Goal: Task Accomplishment & Management: Use online tool/utility

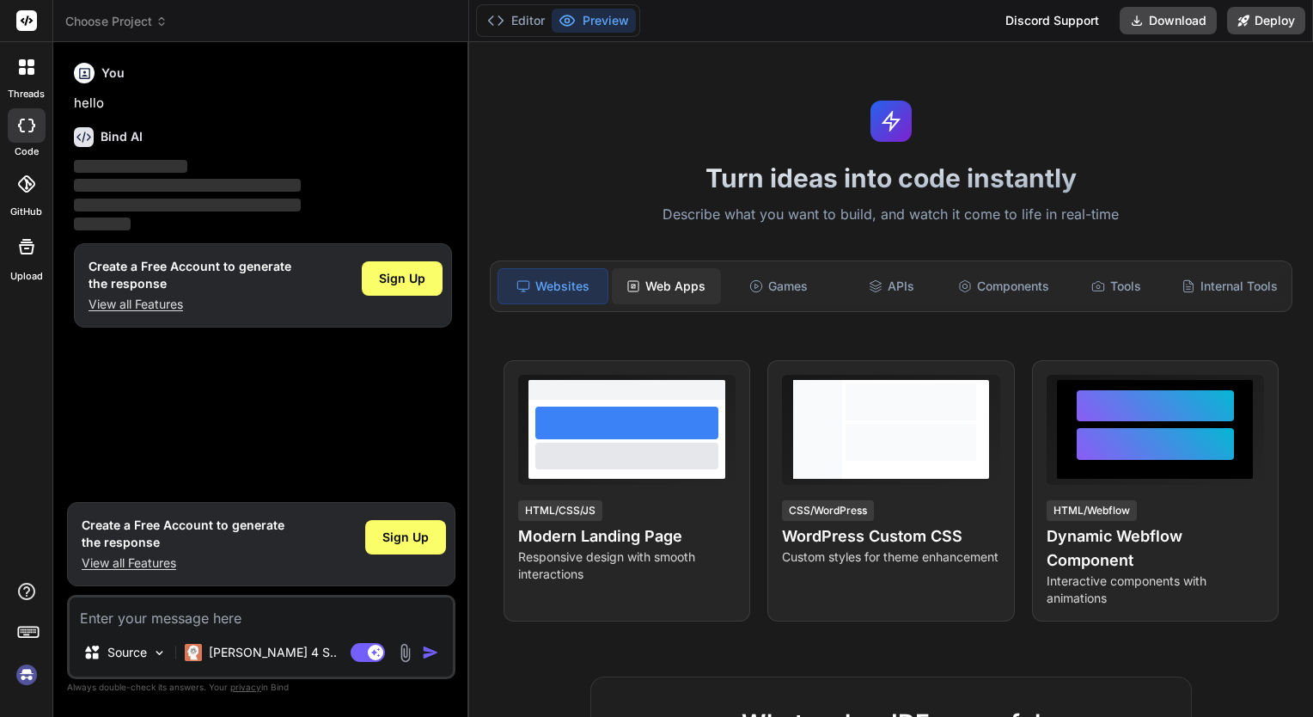
click at [654, 286] on div "Web Apps" at bounding box center [666, 286] width 109 height 36
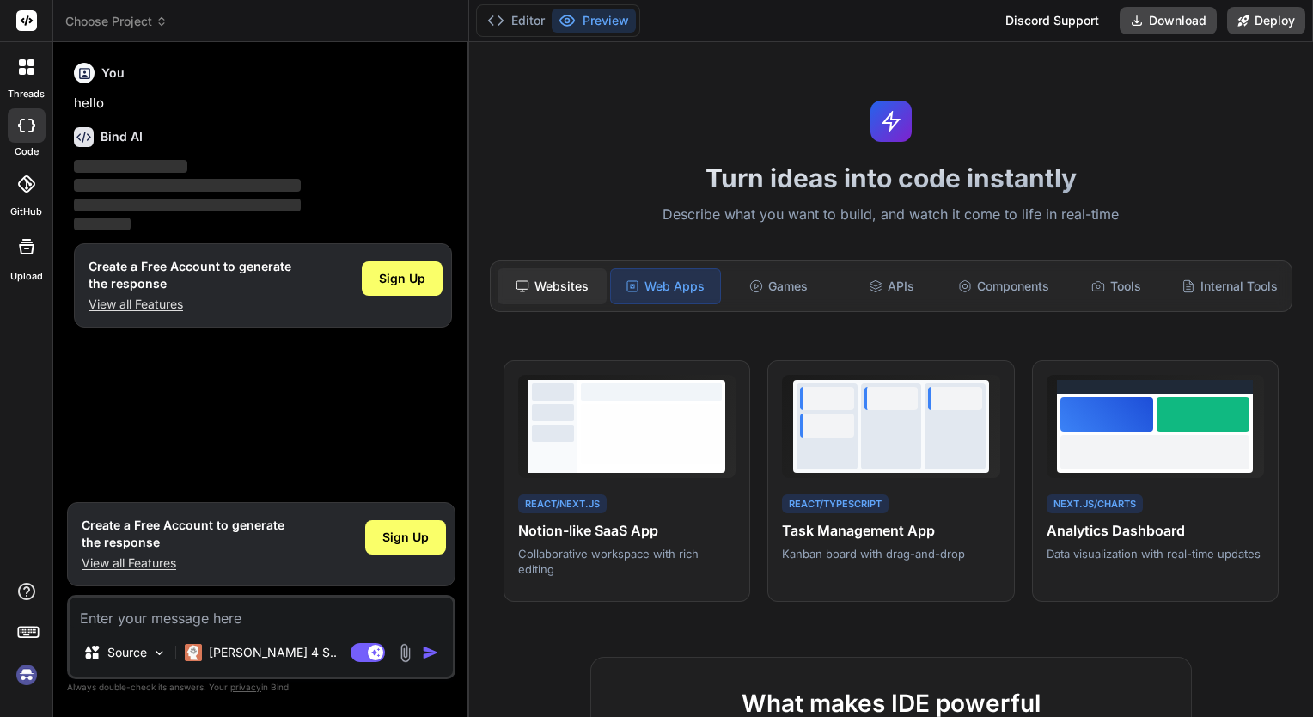
click at [575, 286] on div "Websites" at bounding box center [551, 286] width 109 height 36
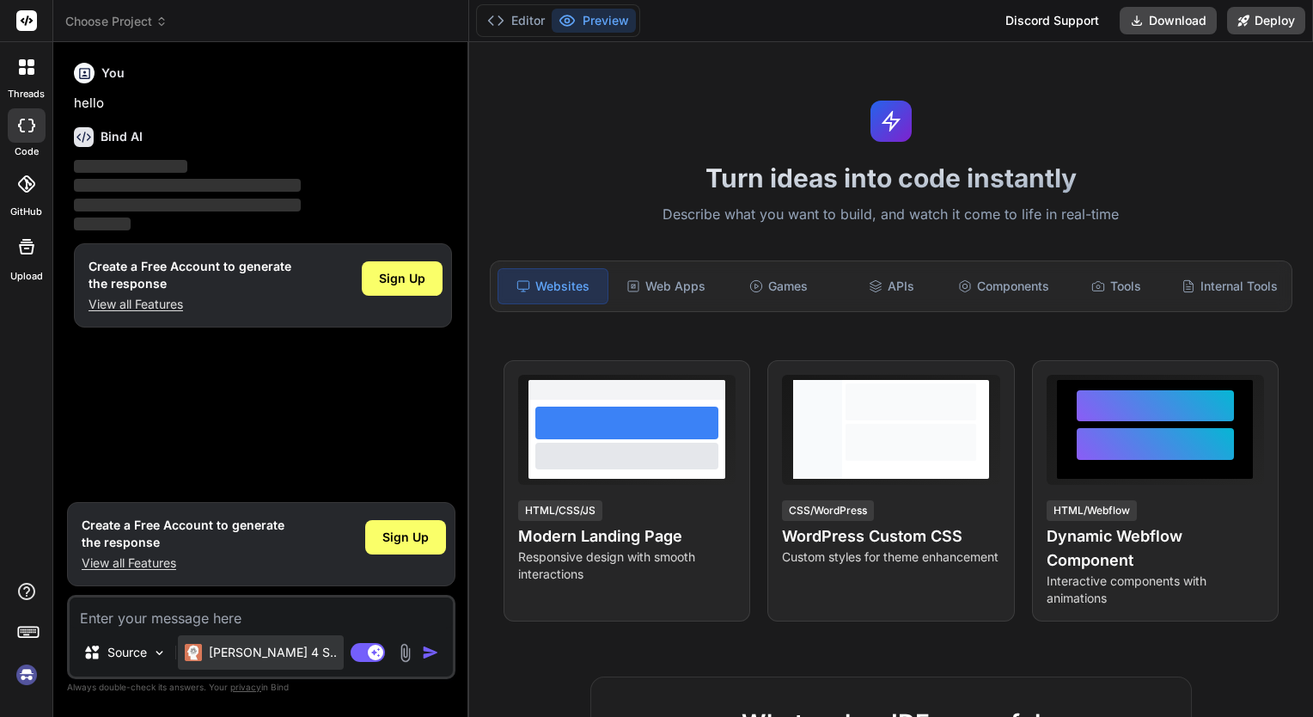
click at [246, 648] on p "[PERSON_NAME] 4 S.." at bounding box center [273, 652] width 128 height 17
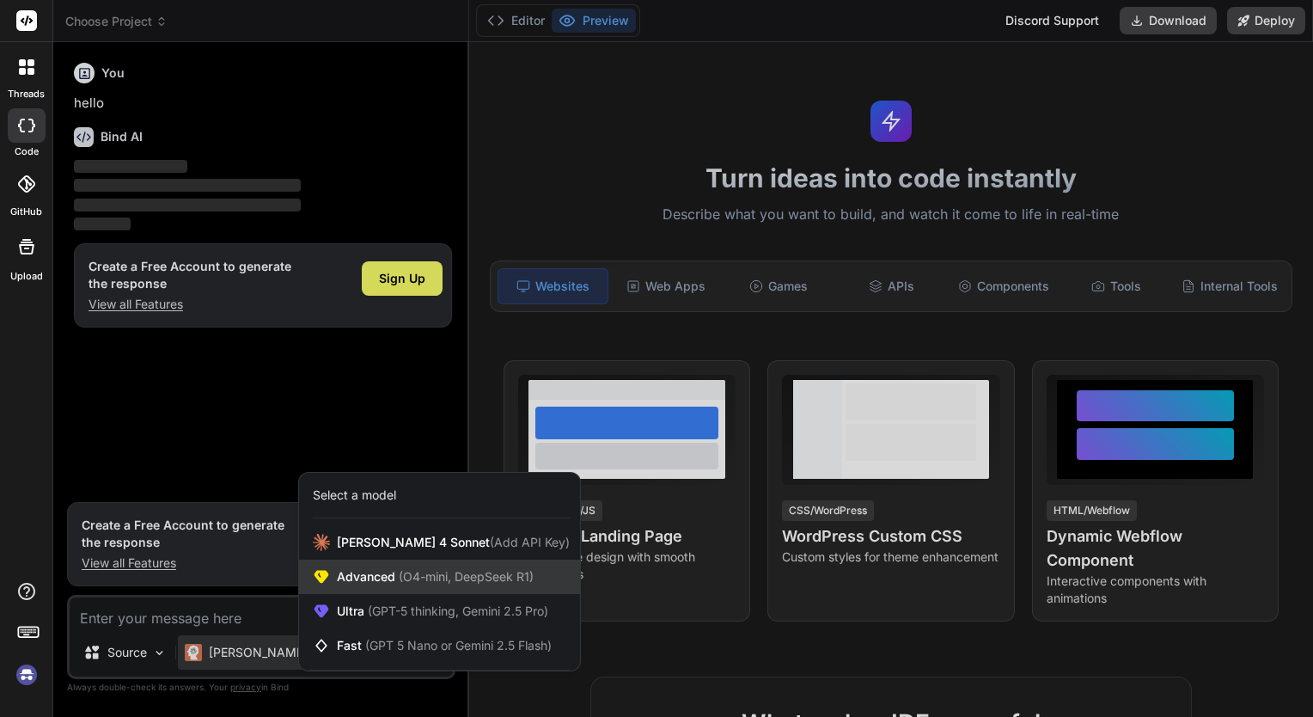
click at [447, 576] on span "(O4-mini, DeepSeek R1)" at bounding box center [464, 576] width 138 height 15
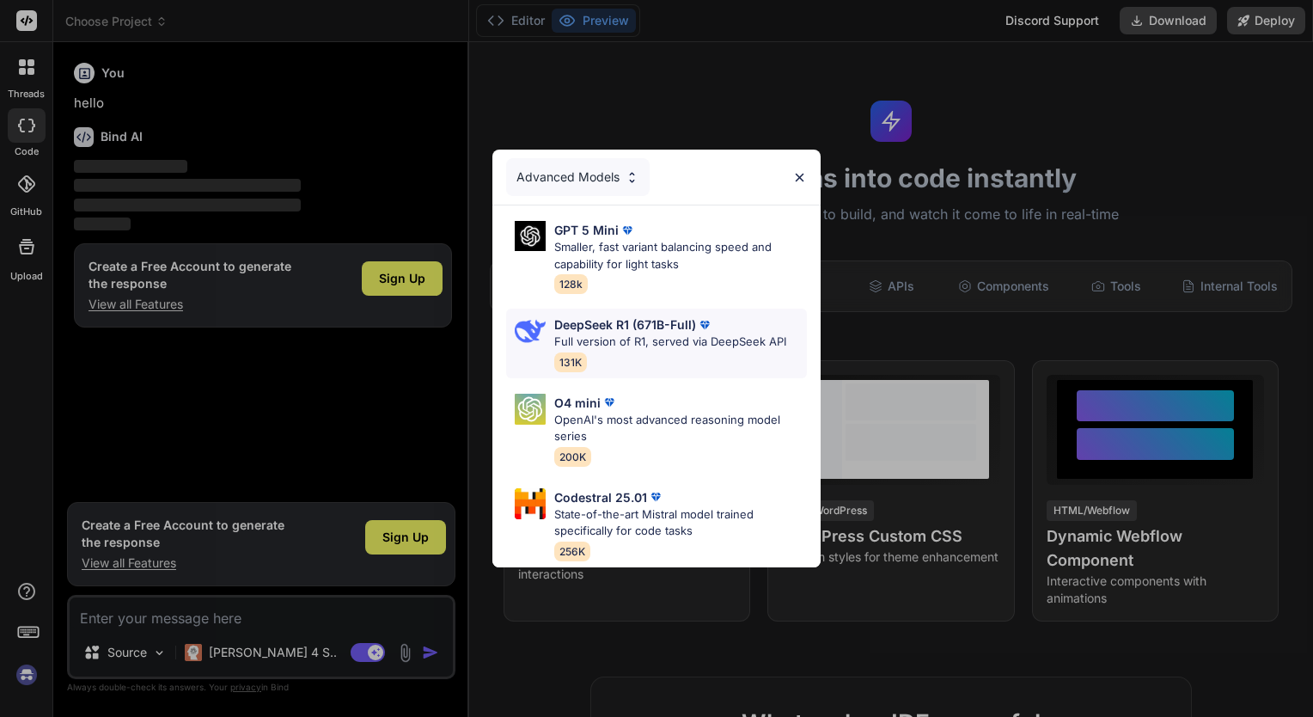
click at [657, 322] on p "DeepSeek R1 (671B-Full)" at bounding box center [625, 324] width 142 height 18
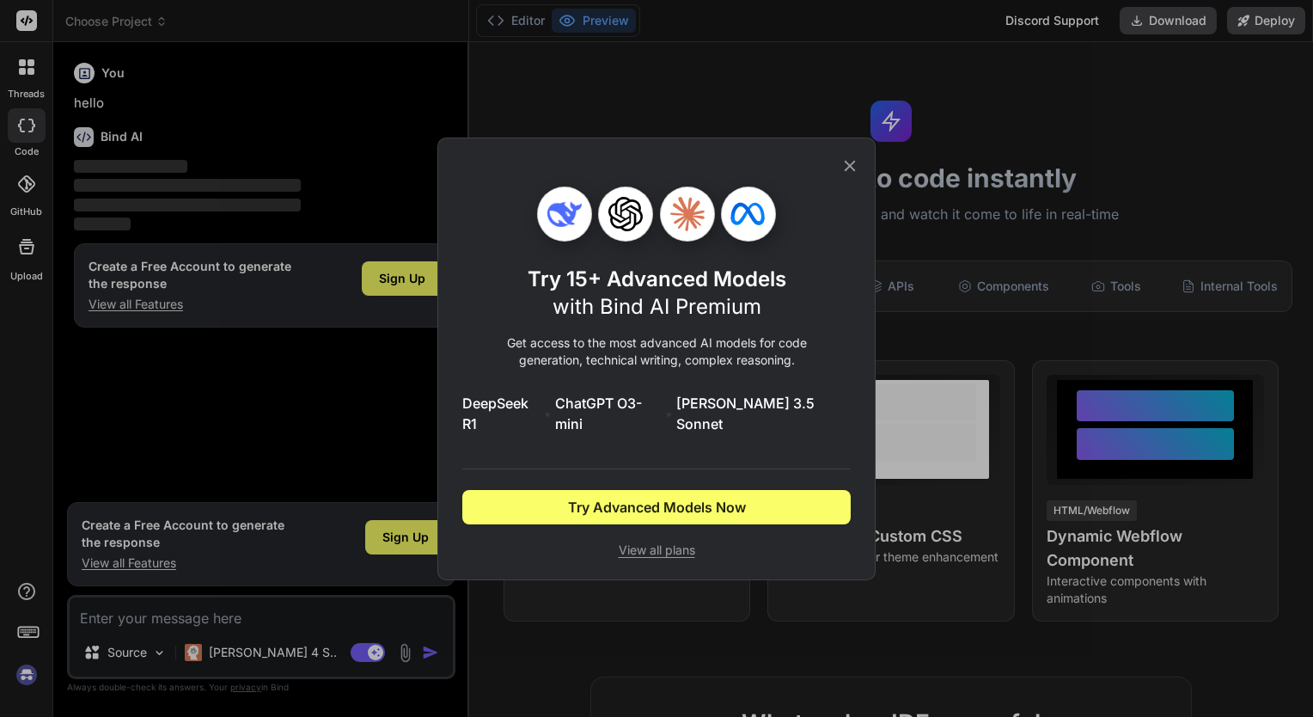
click at [849, 168] on icon at bounding box center [849, 165] width 19 height 19
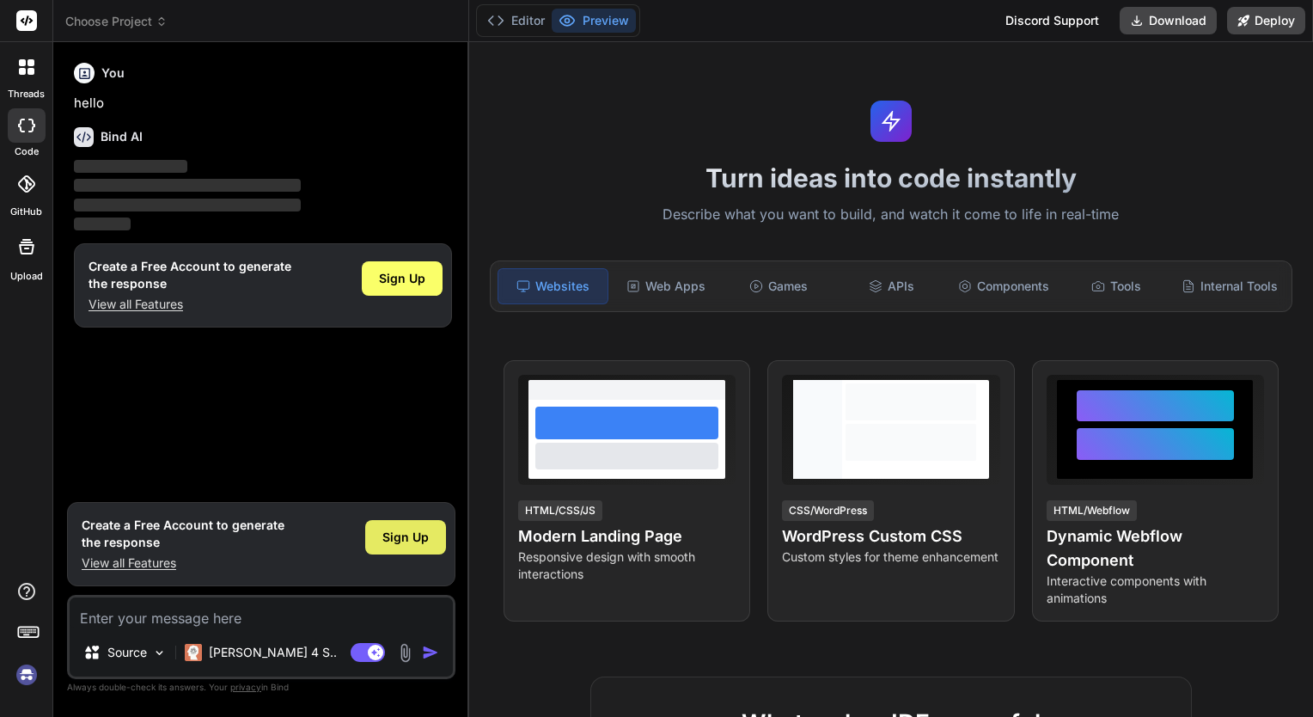
click at [428, 533] on span "Sign Up" at bounding box center [405, 536] width 46 height 17
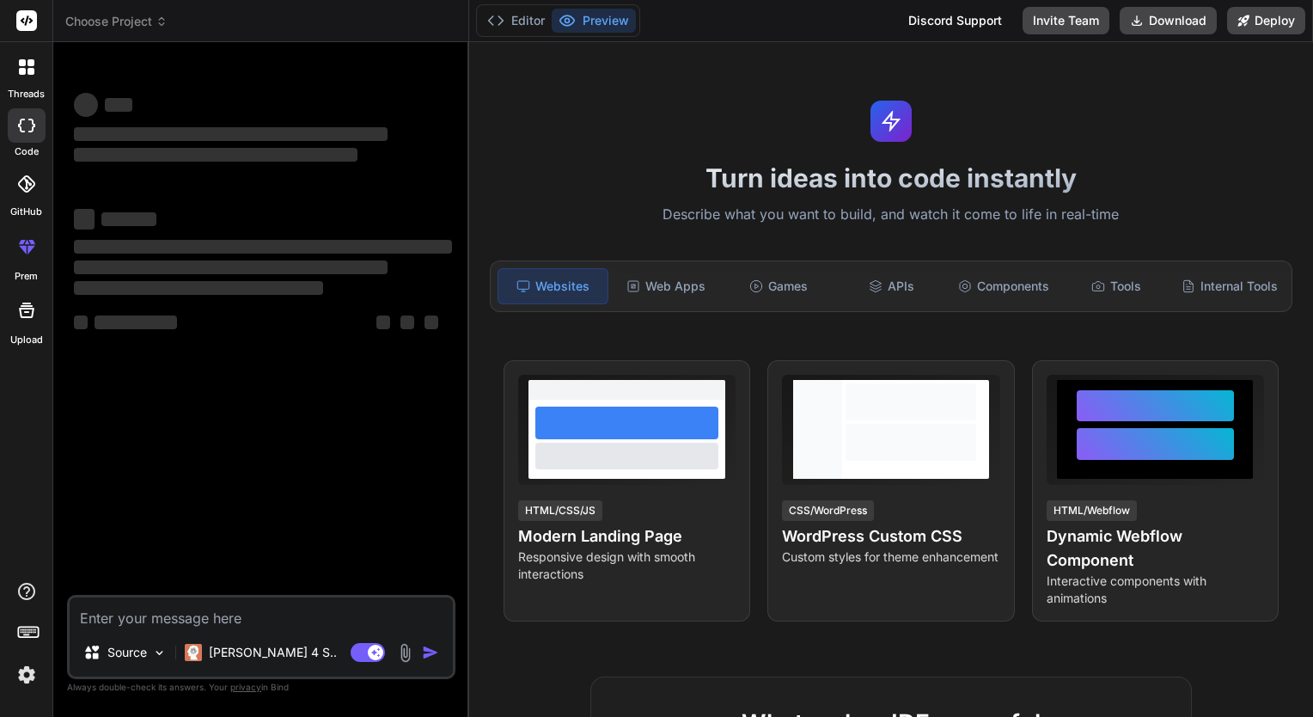
click at [15, 189] on div at bounding box center [27, 184] width 38 height 38
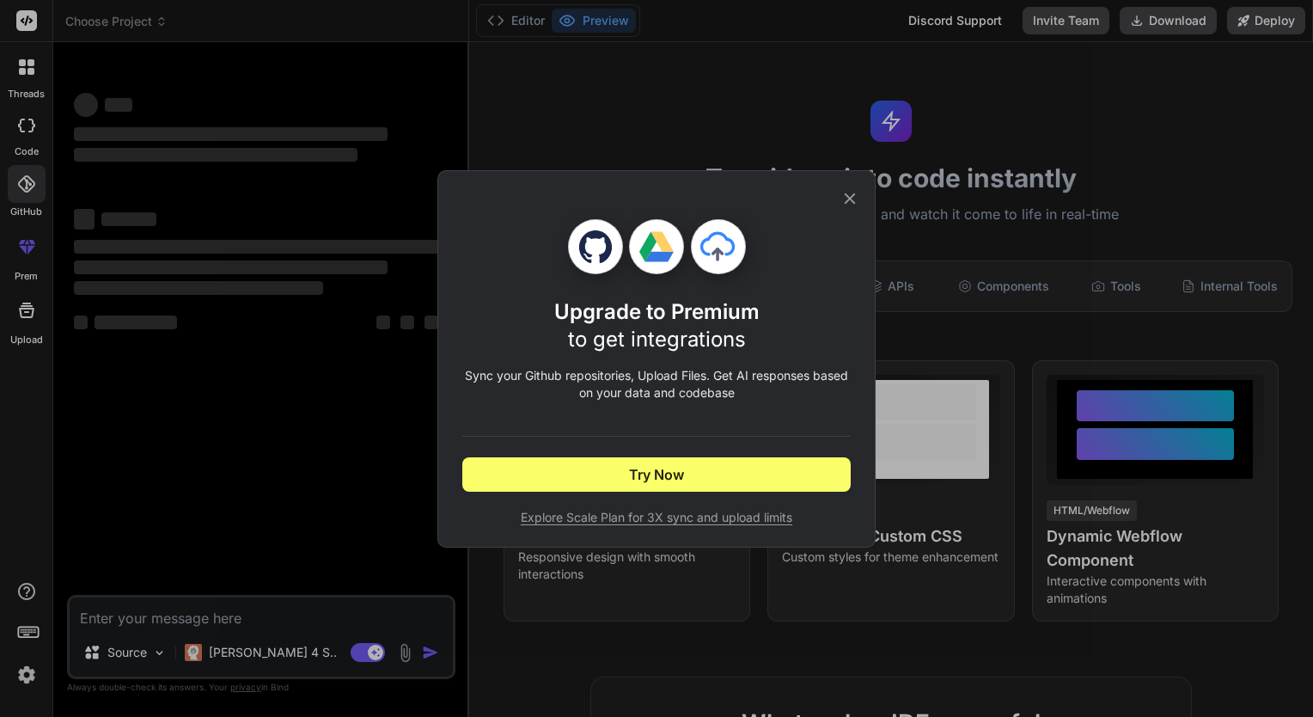
click at [859, 196] on div "Upgrade to Premium to get integrations Sync your Github repositories, Upload Fi…" at bounding box center [656, 358] width 438 height 377
click at [852, 194] on icon at bounding box center [850, 197] width 11 height 11
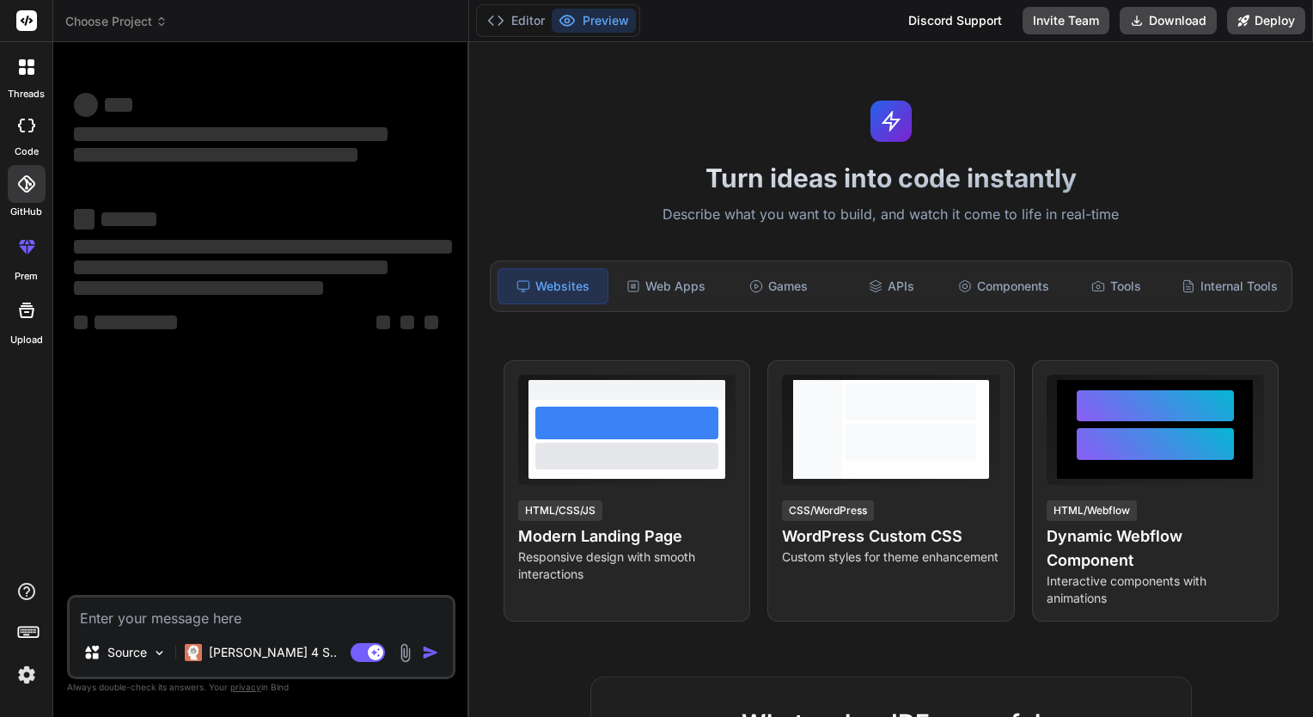
click at [162, 622] on textarea at bounding box center [261, 612] width 383 height 31
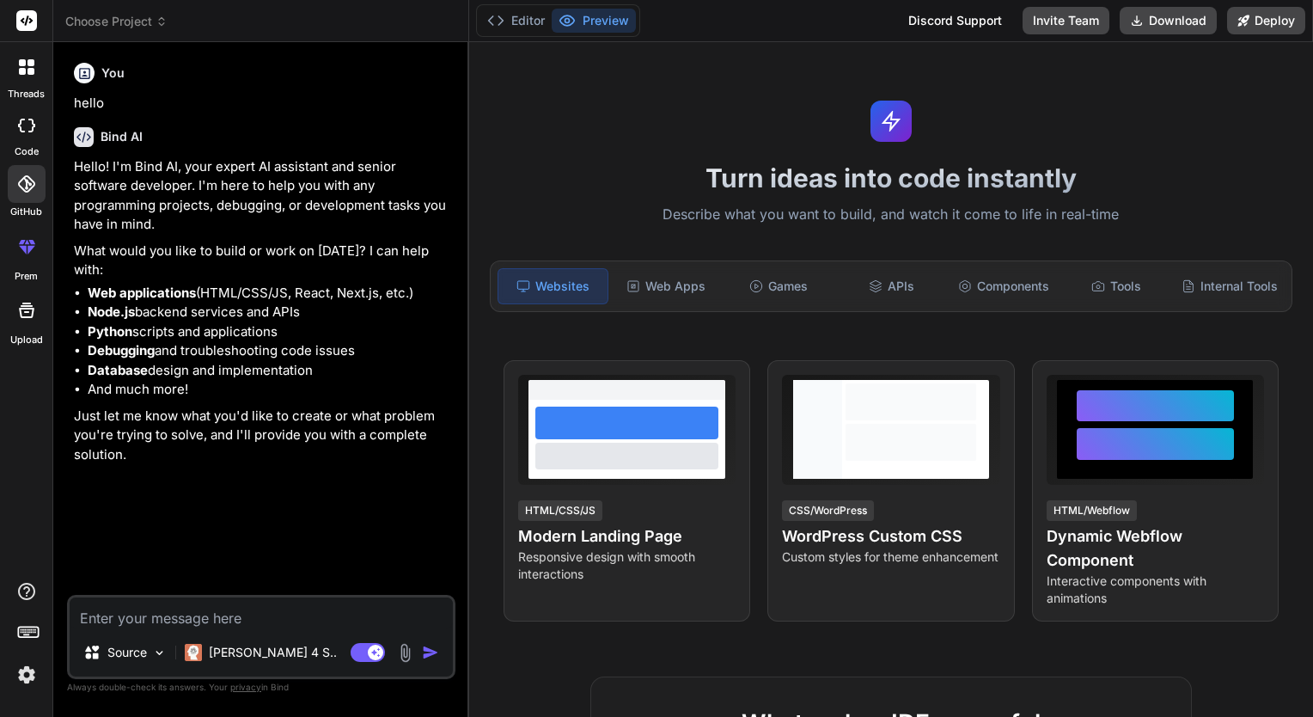
type textarea "x"
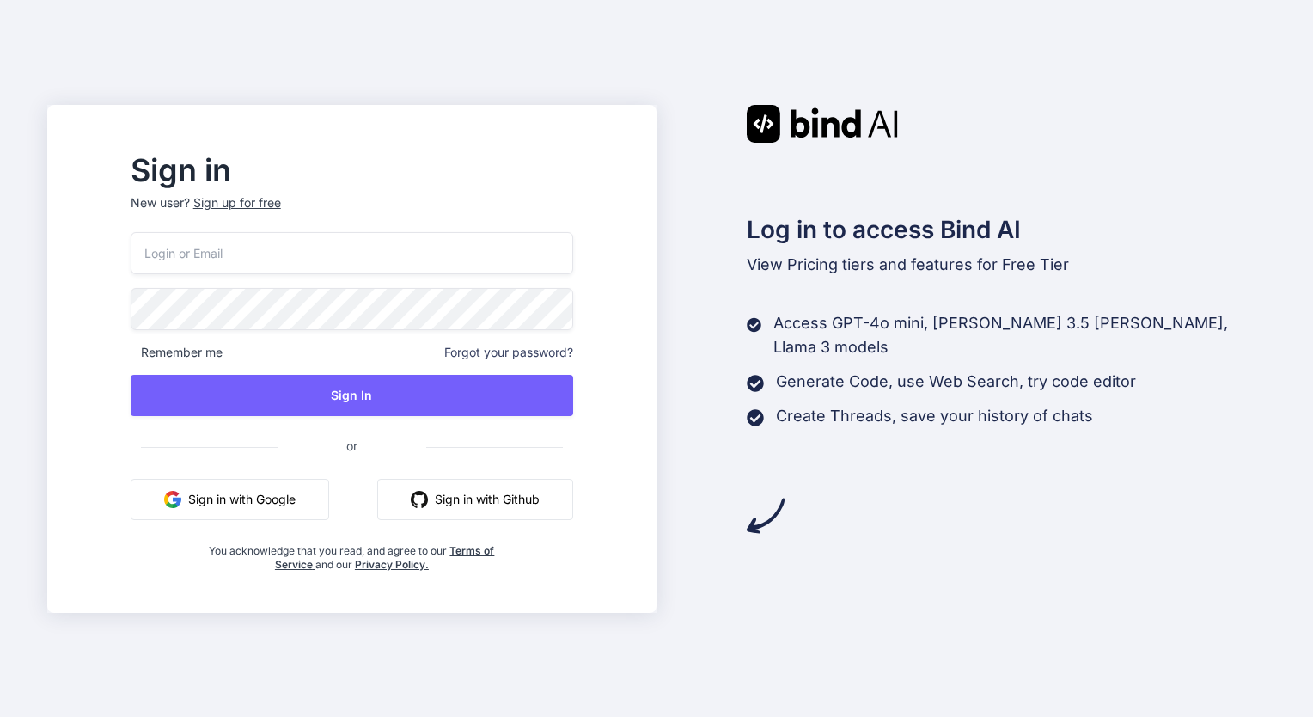
click at [281, 503] on button "Sign in with Google" at bounding box center [230, 499] width 198 height 41
